Goal: Task Accomplishment & Management: Complete application form

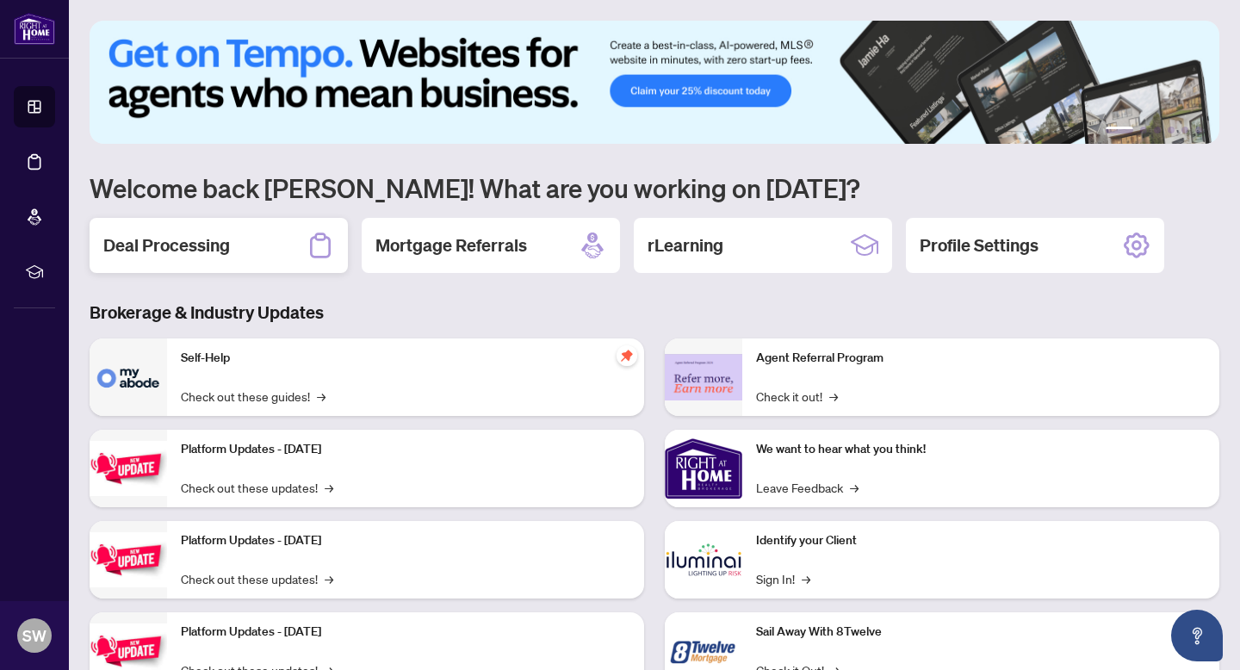
click at [207, 264] on div "Deal Processing" at bounding box center [219, 245] width 258 height 55
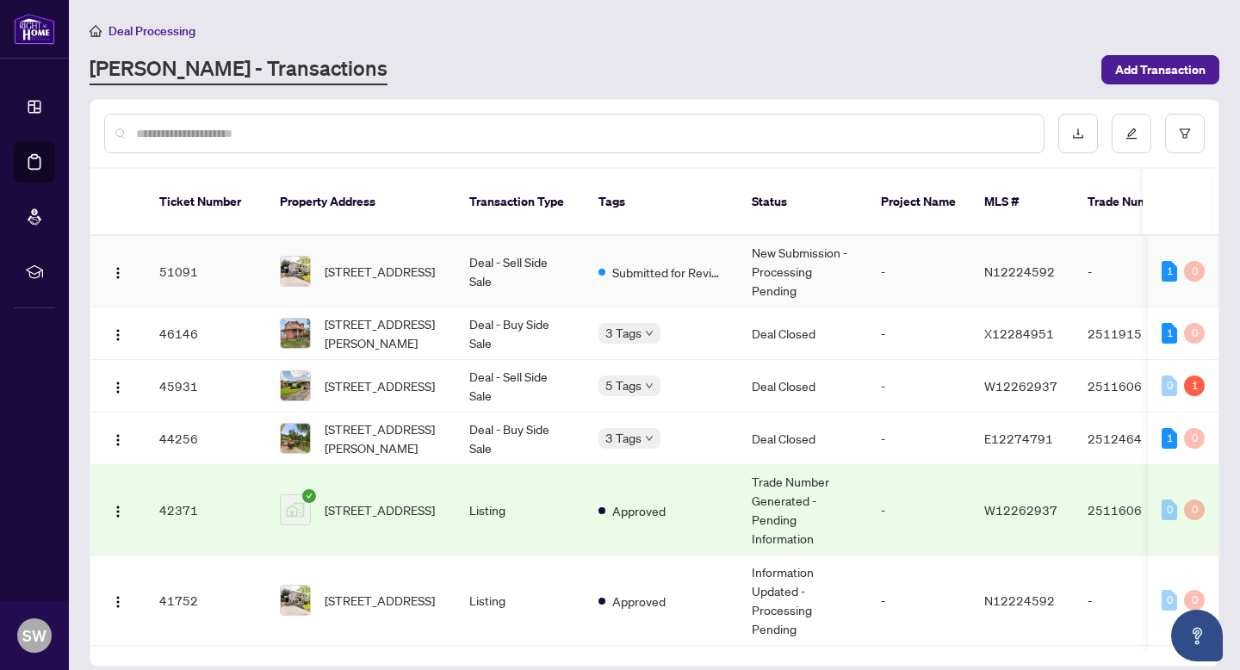
click at [560, 250] on td "Deal - Sell Side Sale" at bounding box center [519, 271] width 129 height 71
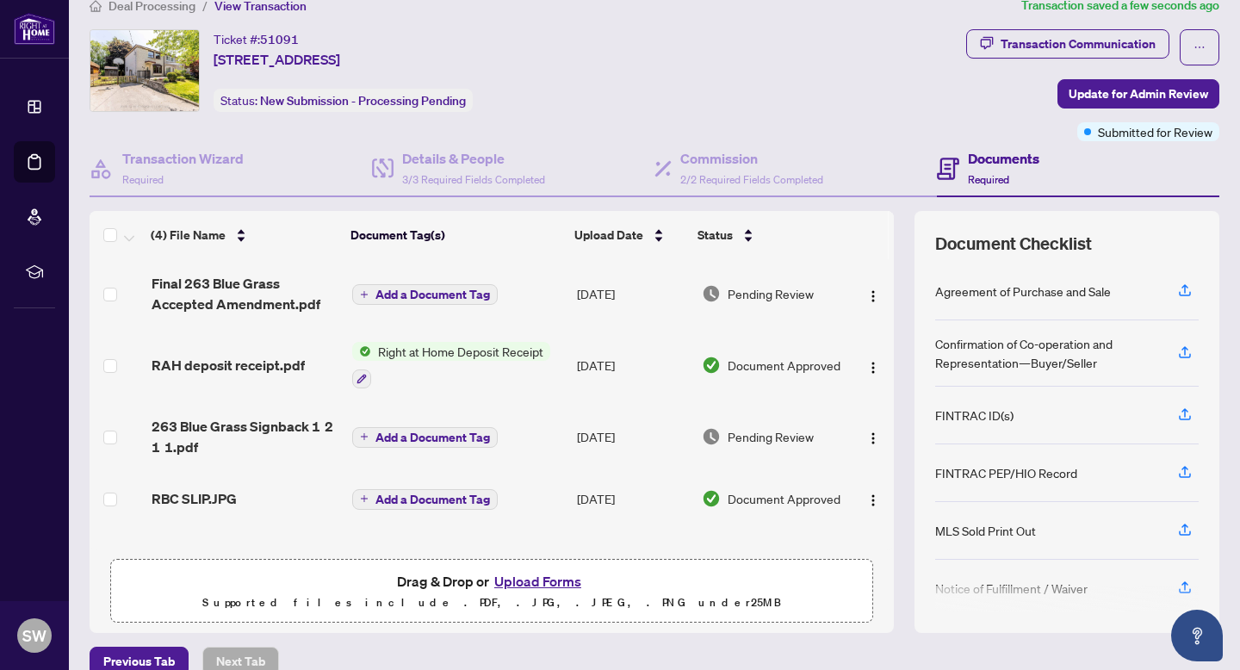
scroll to position [17, 0]
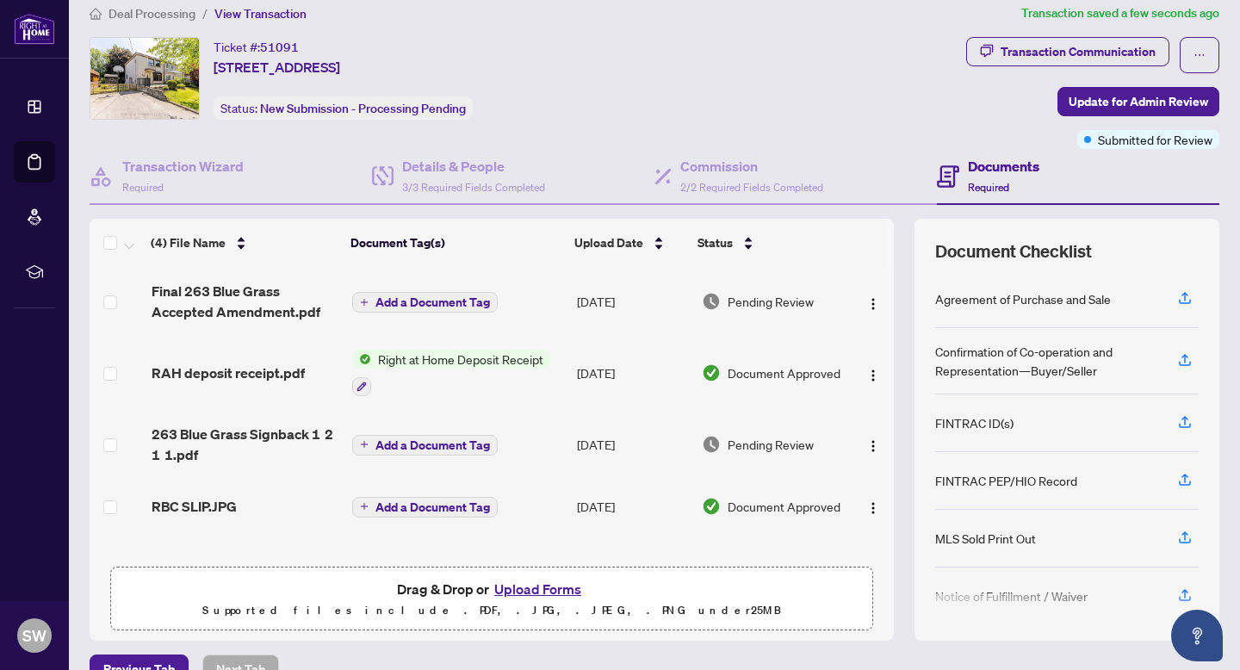
click at [467, 297] on span "Add a Document Tag" at bounding box center [432, 302] width 114 height 12
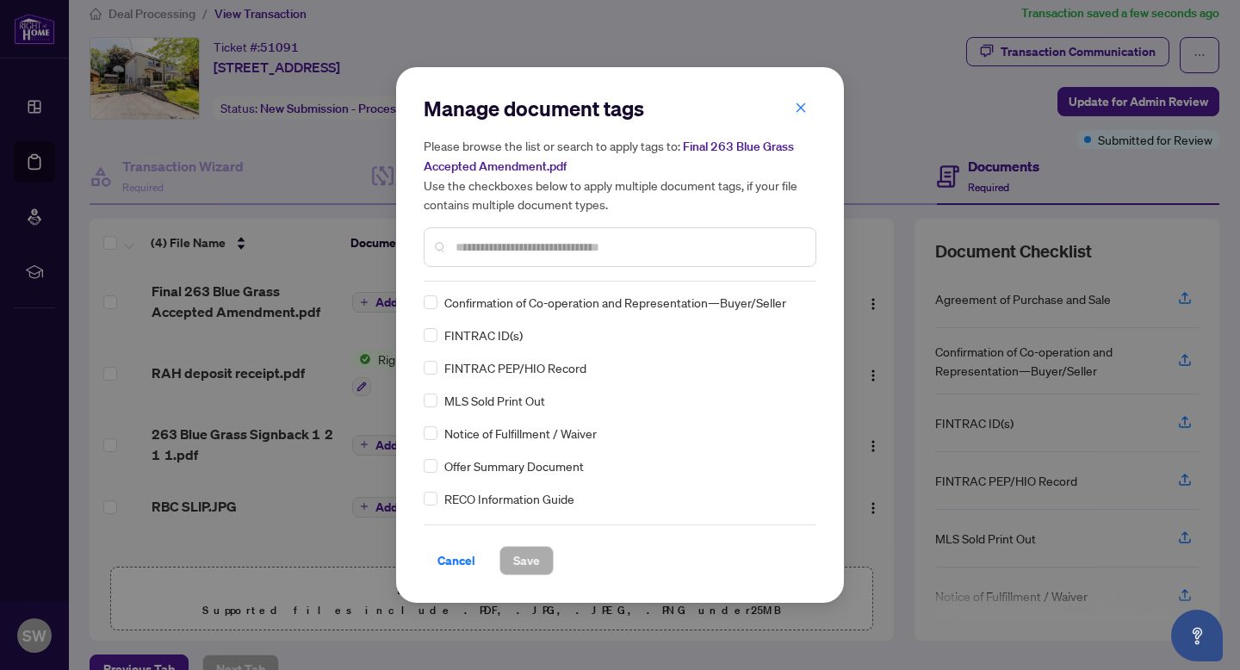
scroll to position [36, 0]
click at [469, 246] on input "text" at bounding box center [628, 247] width 346 height 19
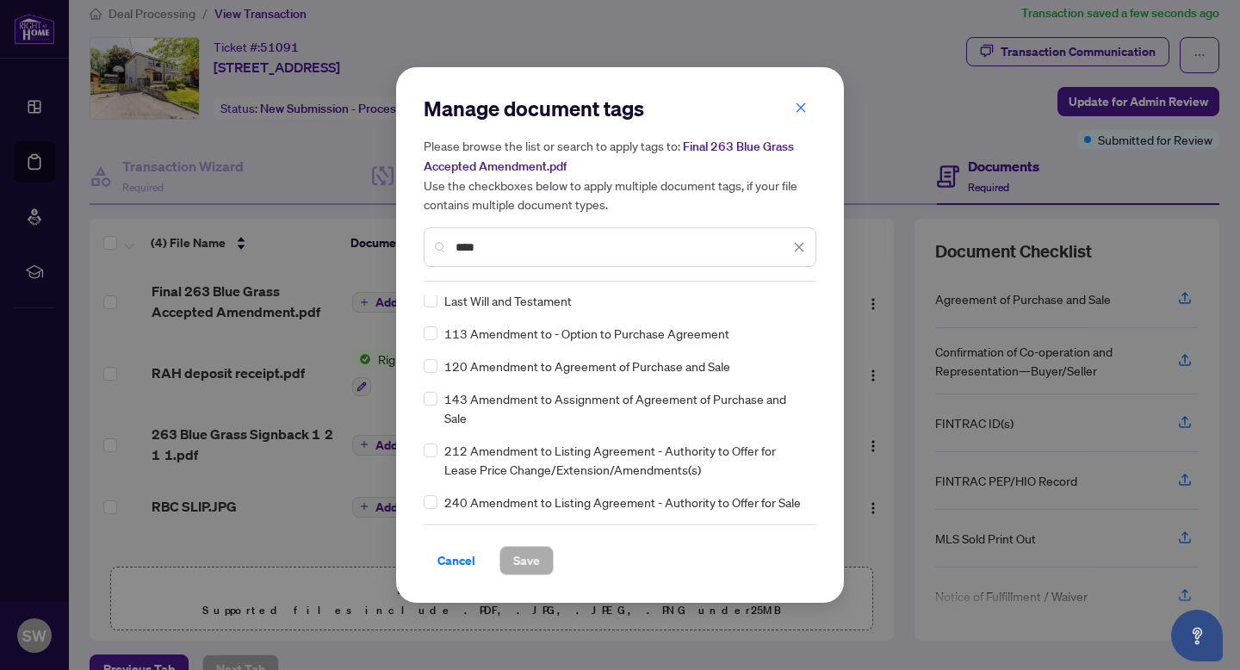
scroll to position [0, 0]
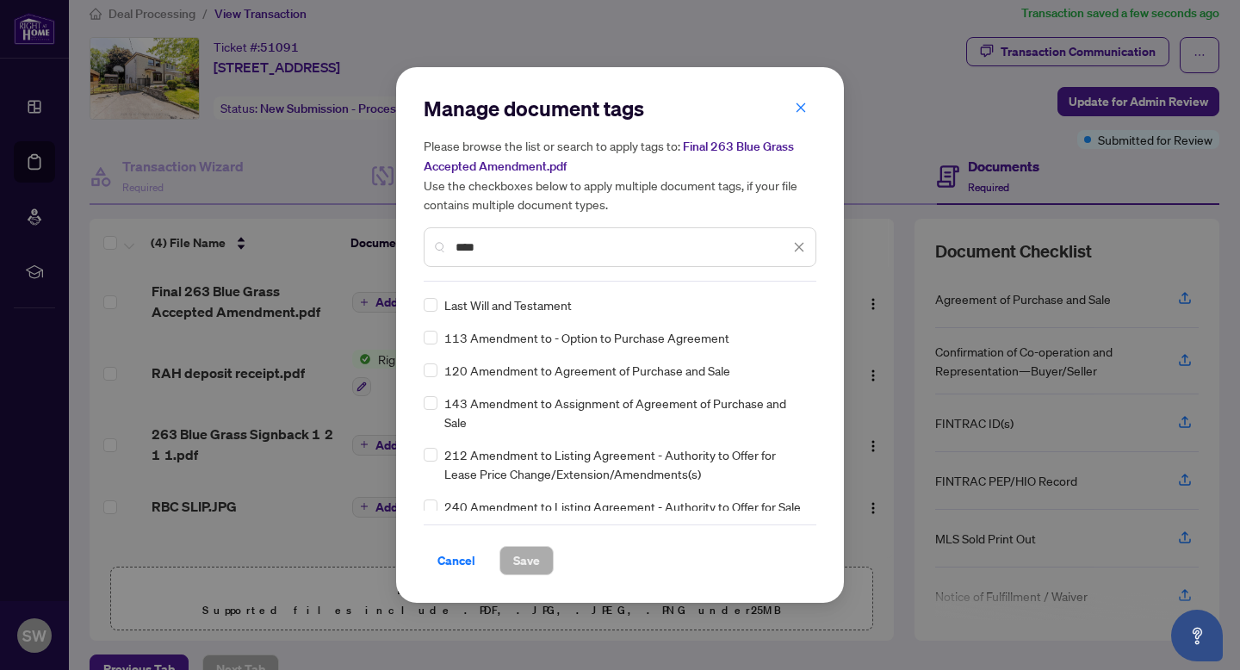
type input "****"
click at [530, 557] on span "Save" at bounding box center [526, 561] width 27 height 28
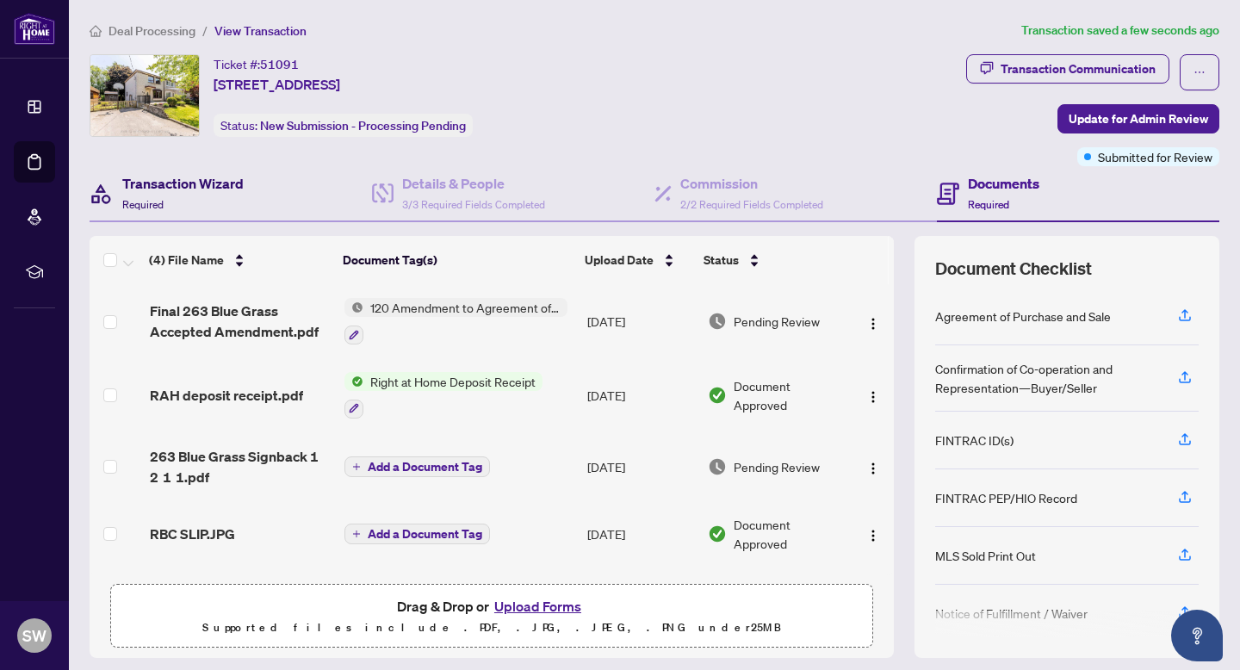
click at [214, 196] on div "Transaction Wizard Required" at bounding box center [182, 193] width 121 height 40
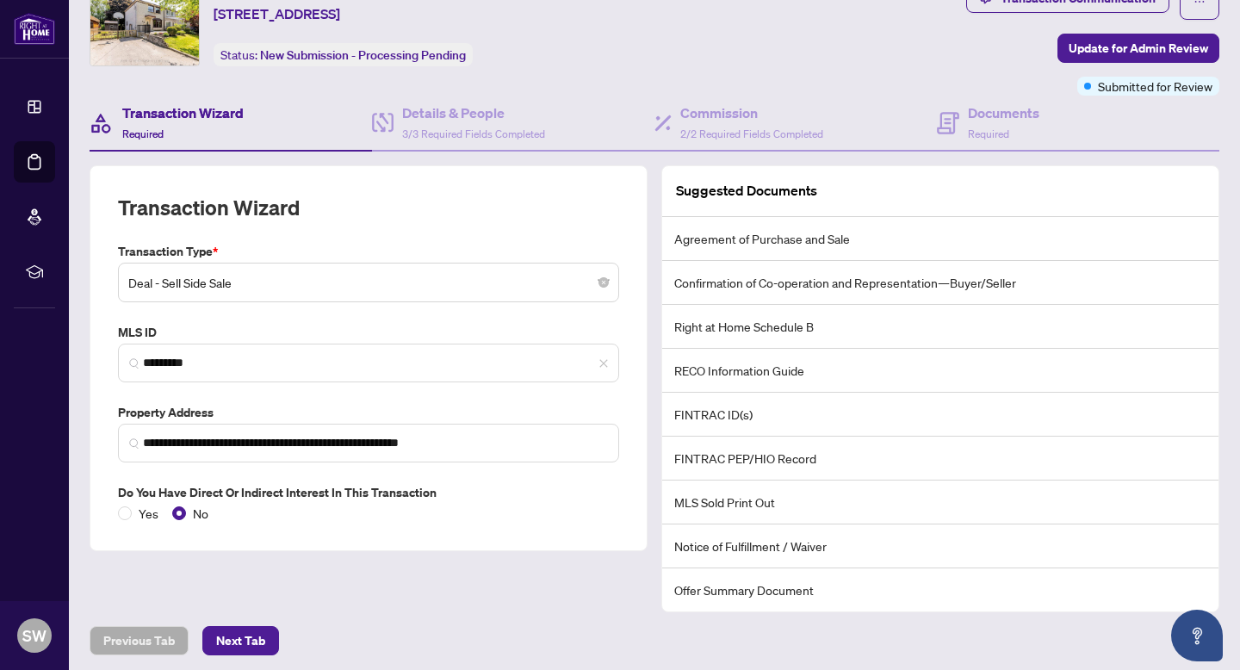
scroll to position [69, 0]
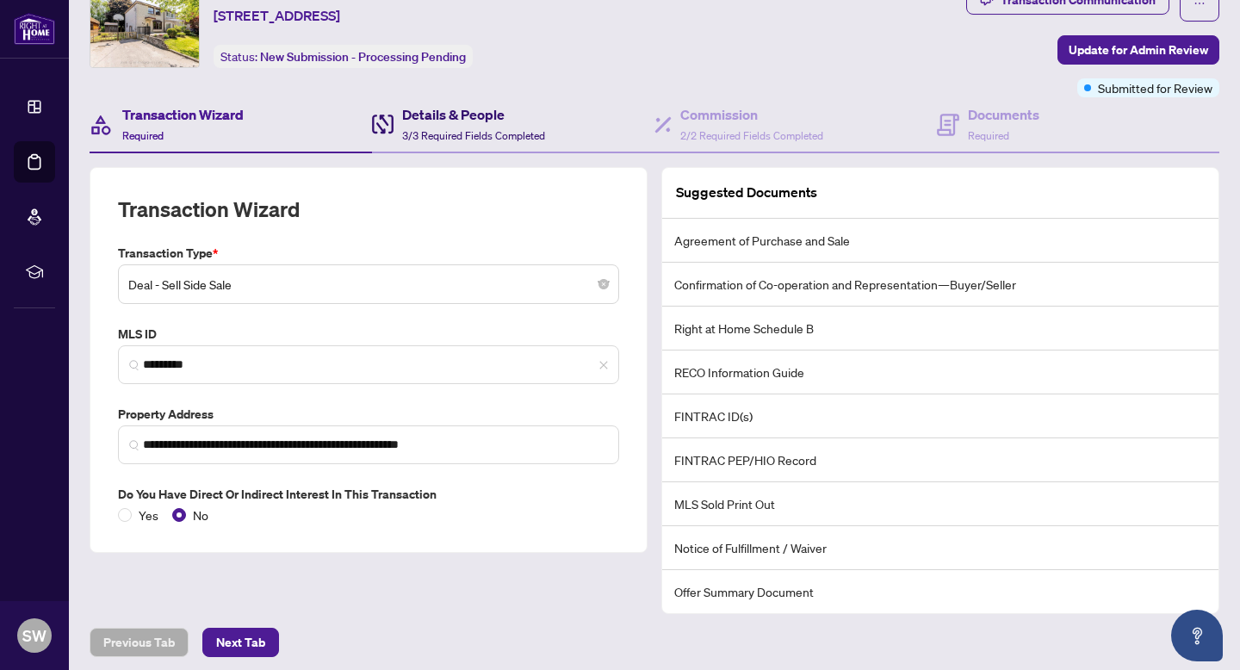
click at [425, 138] on span "3/3 Required Fields Completed" at bounding box center [473, 135] width 143 height 13
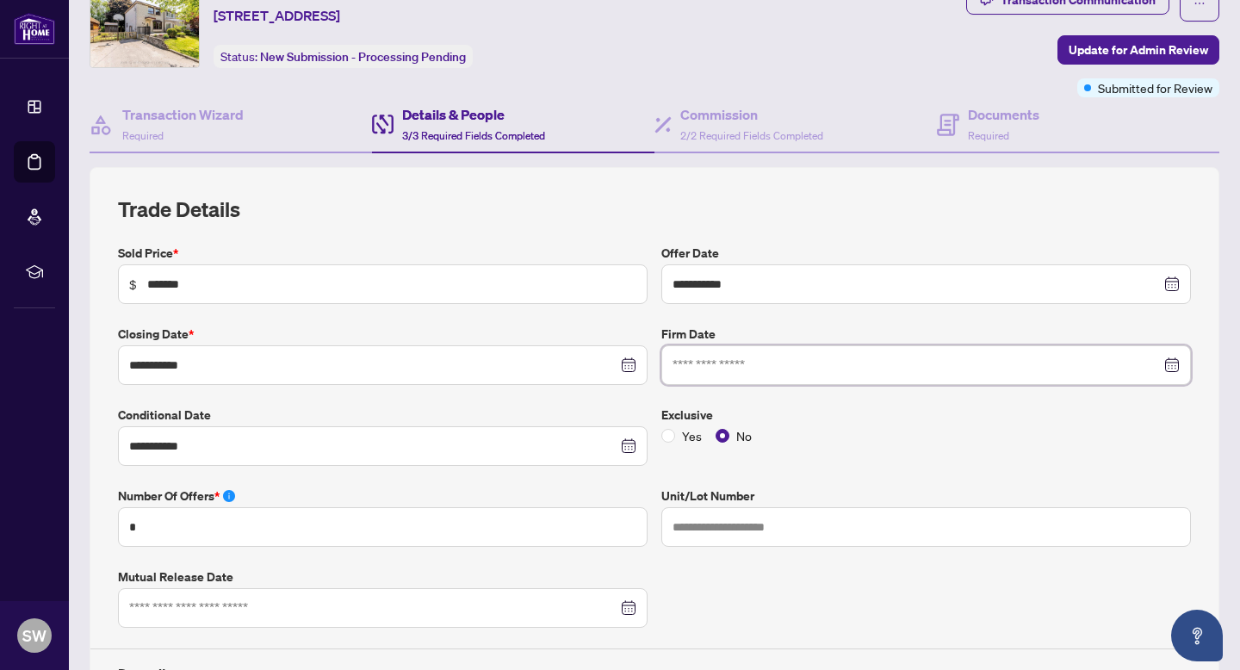
click at [806, 360] on input at bounding box center [916, 365] width 488 height 19
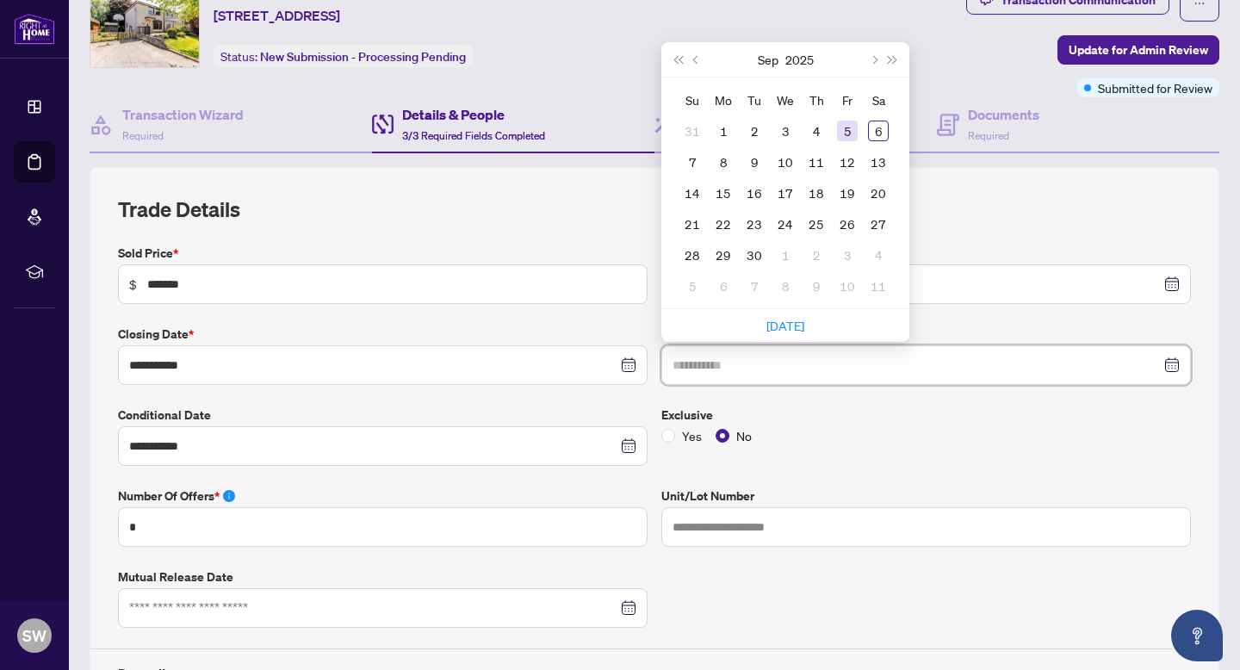
type input "**********"
click at [850, 125] on div "5" at bounding box center [847, 131] width 21 height 21
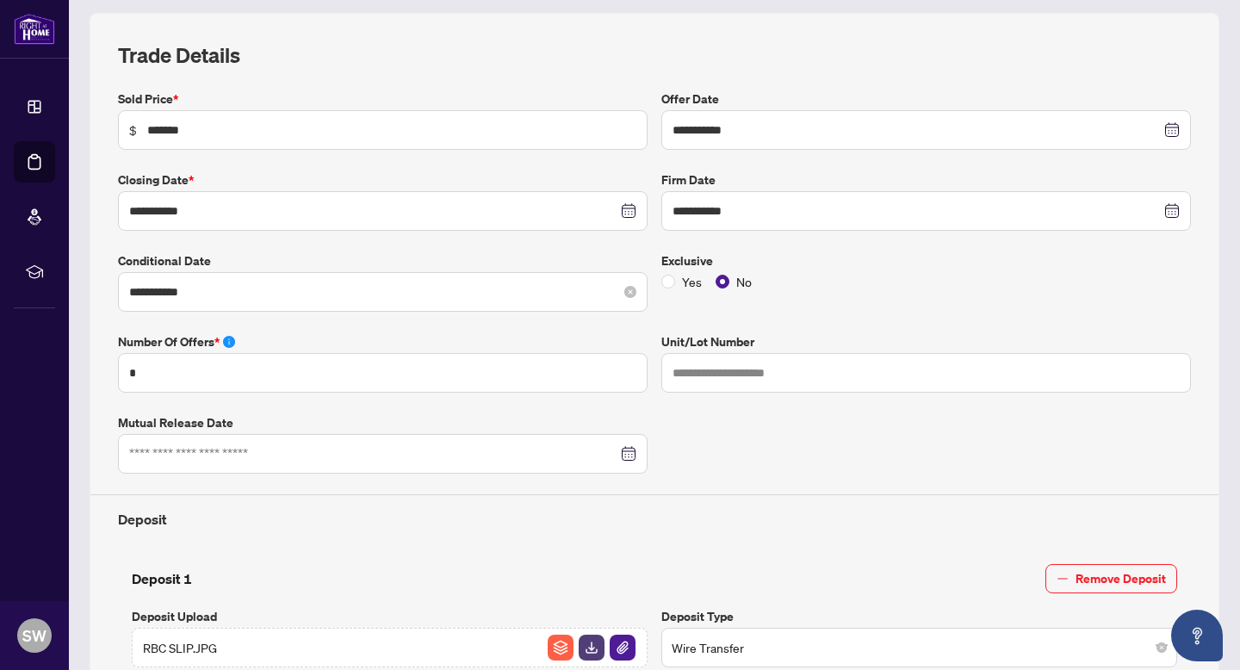
scroll to position [176, 0]
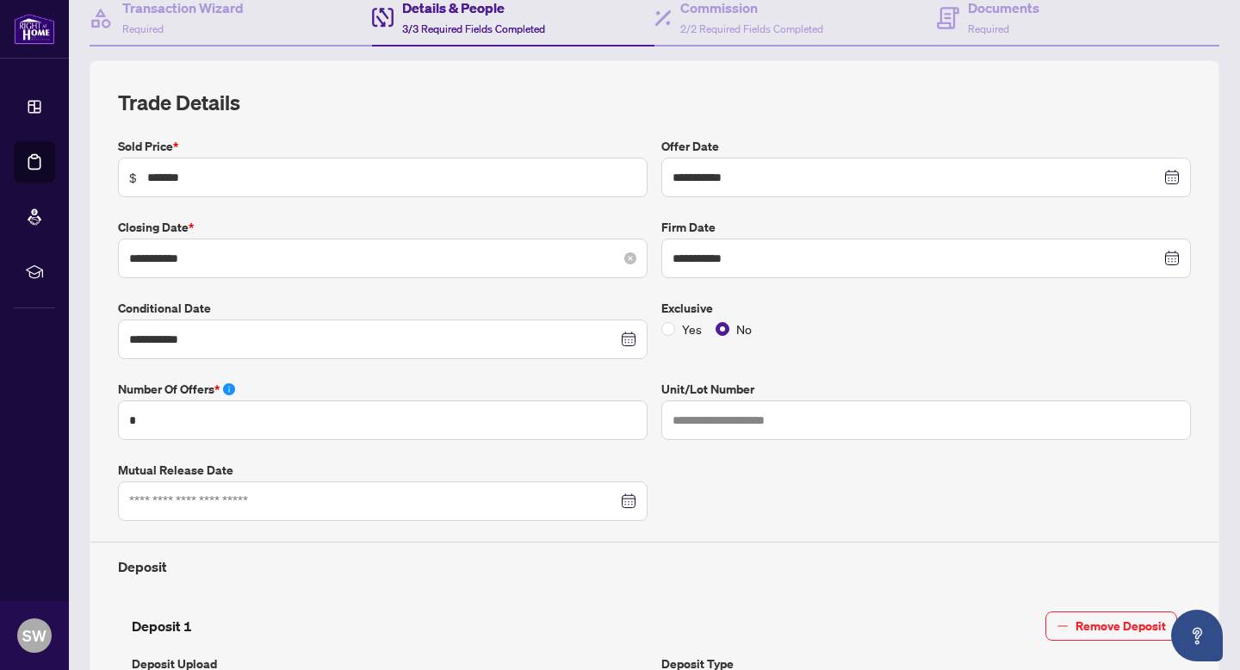
click at [249, 244] on div "**********" at bounding box center [382, 258] width 529 height 40
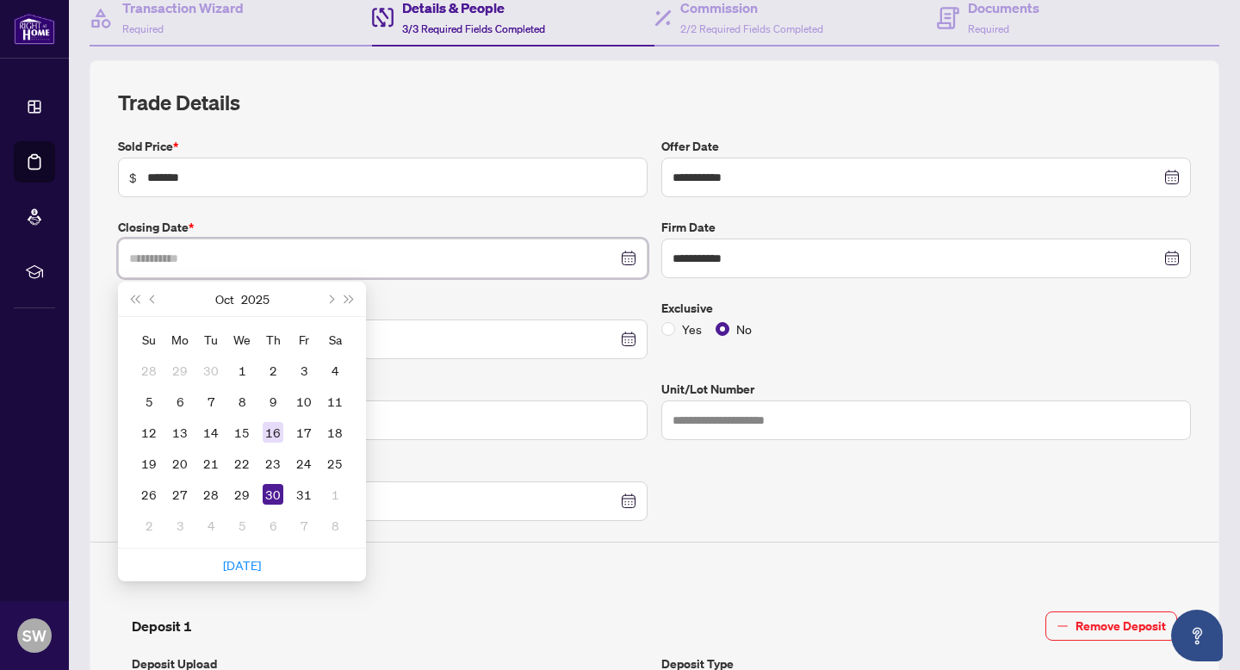
type input "**********"
click at [280, 426] on div "16" at bounding box center [273, 432] width 21 height 21
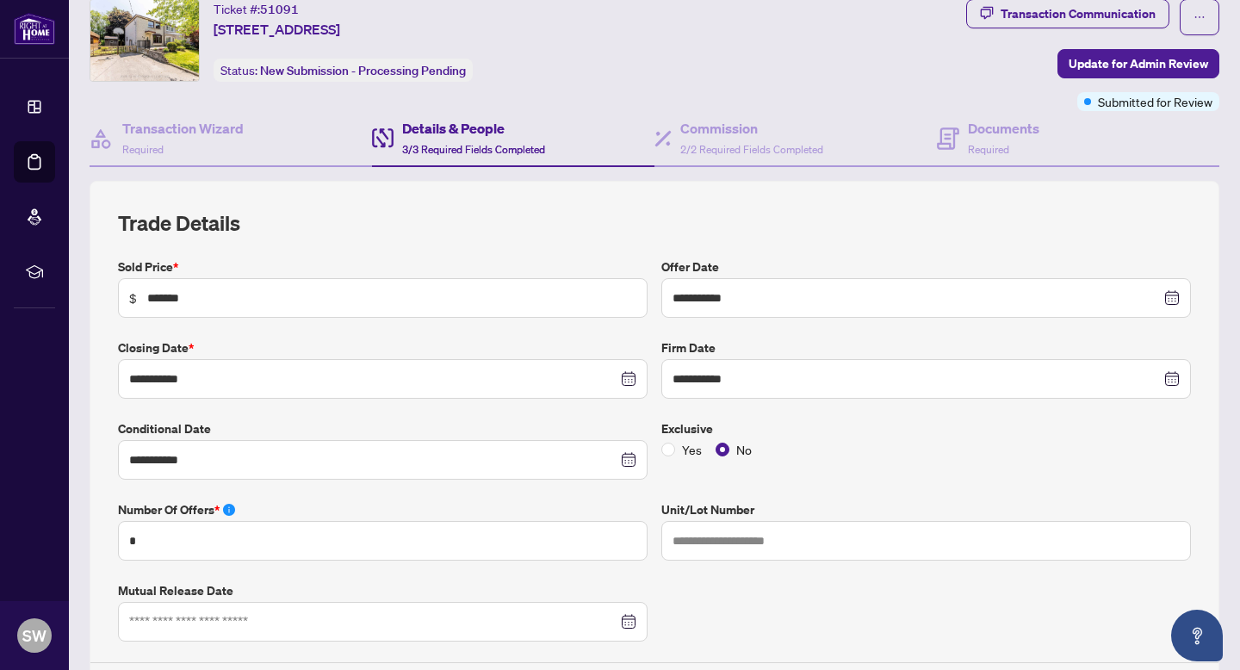
scroll to position [60, 0]
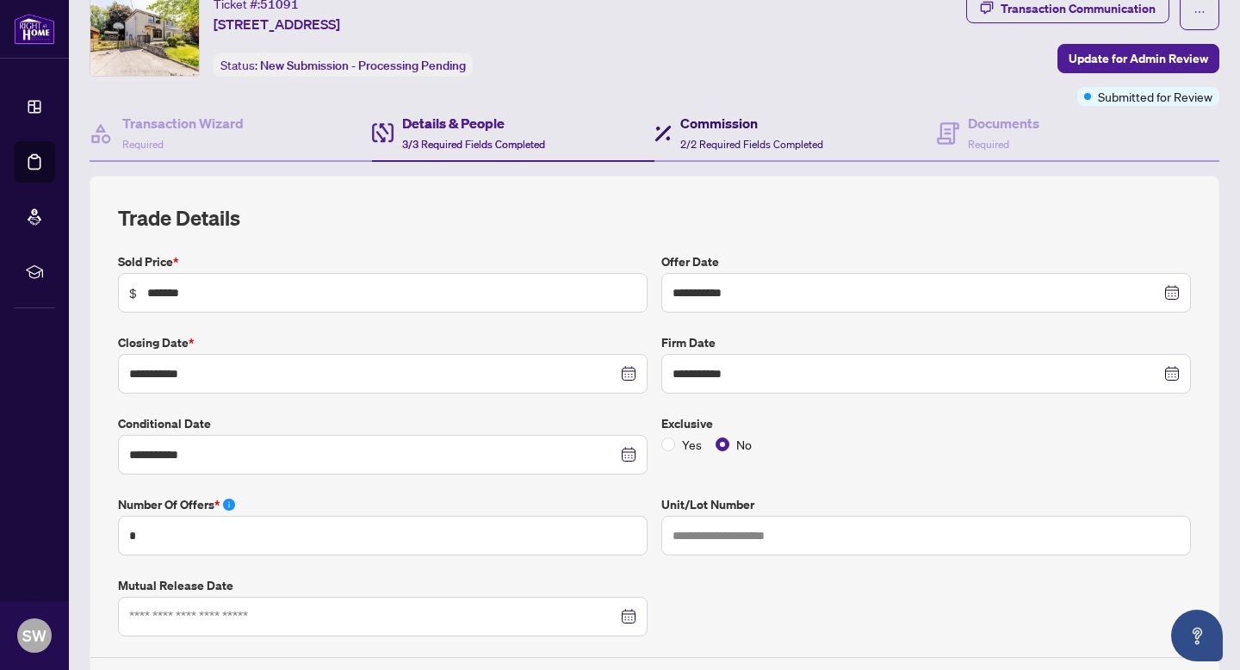
click at [713, 138] on span "2/2 Required Fields Completed" at bounding box center [751, 144] width 143 height 13
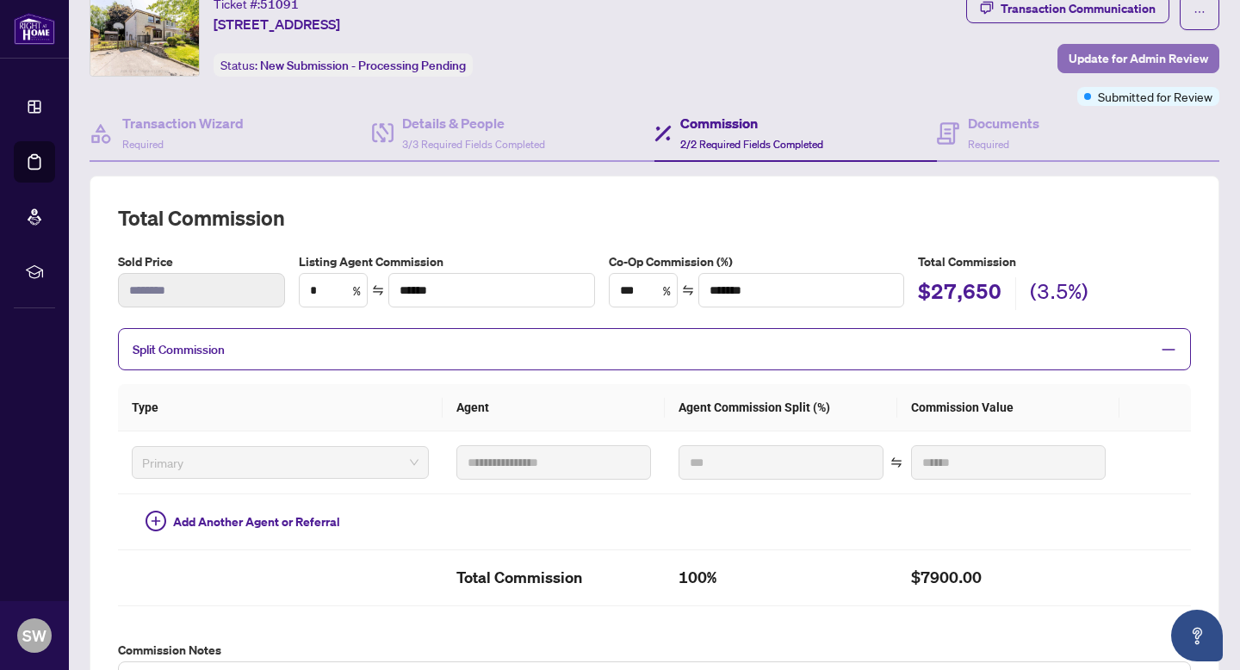
click at [1073, 58] on span "Update for Admin Review" at bounding box center [1137, 59] width 139 height 28
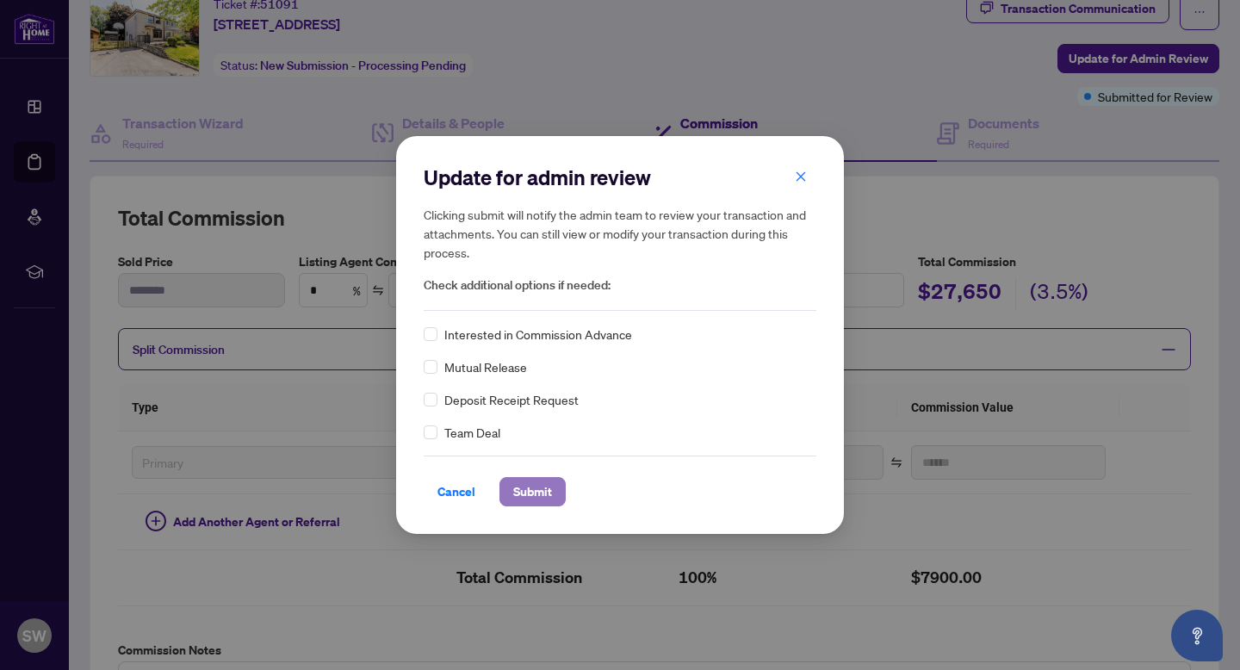
click at [547, 492] on span "Submit" at bounding box center [532, 492] width 39 height 28
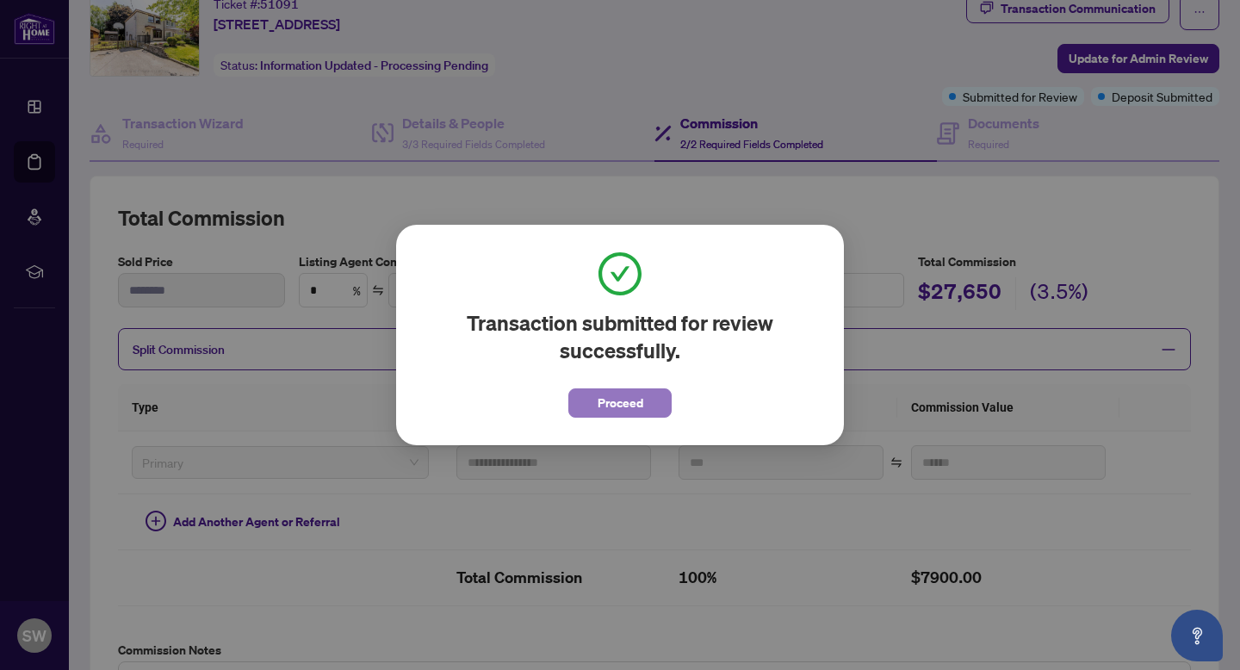
click at [595, 400] on button "Proceed" at bounding box center [619, 402] width 103 height 29
